Goal: Use online tool/utility: Utilize a website feature to perform a specific function

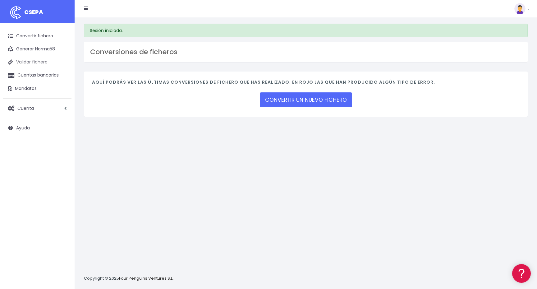
click at [30, 63] on link "Validar fichero" at bounding box center [37, 62] width 68 height 13
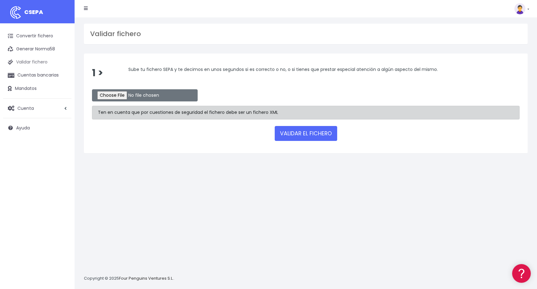
click at [42, 60] on link "Validar fichero" at bounding box center [37, 62] width 68 height 13
click at [124, 93] on input "file" at bounding box center [145, 95] width 106 height 12
type input "C:\fakepath\sepa_[MEDICAL_DATA]_2025-09-30.xml"
click at [298, 133] on button "VALIDAR EL FICHERO" at bounding box center [306, 133] width 63 height 15
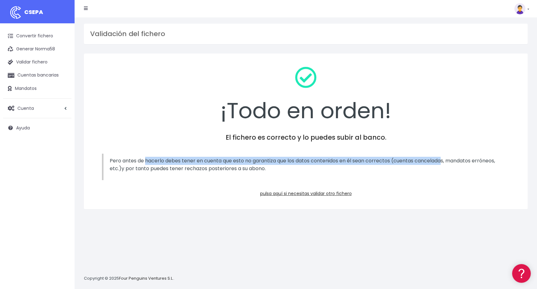
drag, startPoint x: 128, startPoint y: 162, endPoint x: 409, endPoint y: 160, distance: 281.8
click at [409, 160] on p "Pero antes de hacerlo debes tener en cuenta que esto no garantiza que los datos…" at bounding box center [307, 165] width 394 height 16
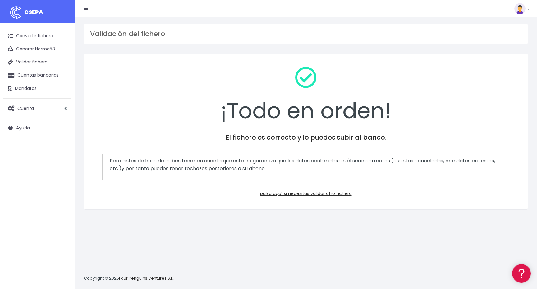
click at [490, 165] on p "Pero antes de hacerlo debes tener en cuenta que esto no garantiza que los datos…" at bounding box center [307, 165] width 394 height 16
drag, startPoint x: 285, startPoint y: 170, endPoint x: 146, endPoint y: 166, distance: 139.1
click at [146, 166] on p "Pero antes de hacerlo debes tener en cuenta que esto no garantiza que los datos…" at bounding box center [307, 165] width 394 height 16
click at [149, 119] on div "¡Todo en orden!" at bounding box center [306, 94] width 428 height 65
click at [224, 106] on div "¡Todo en orden!" at bounding box center [306, 94] width 428 height 65
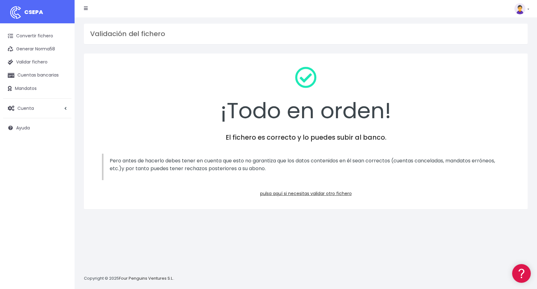
drag, startPoint x: 217, startPoint y: 106, endPoint x: 425, endPoint y: 98, distance: 208.3
click at [425, 98] on div "¡Todo en orden!" at bounding box center [306, 94] width 428 height 65
click at [176, 81] on div "¡Todo en orden!" at bounding box center [306, 94] width 428 height 65
